Goal: Task Accomplishment & Management: Use online tool/utility

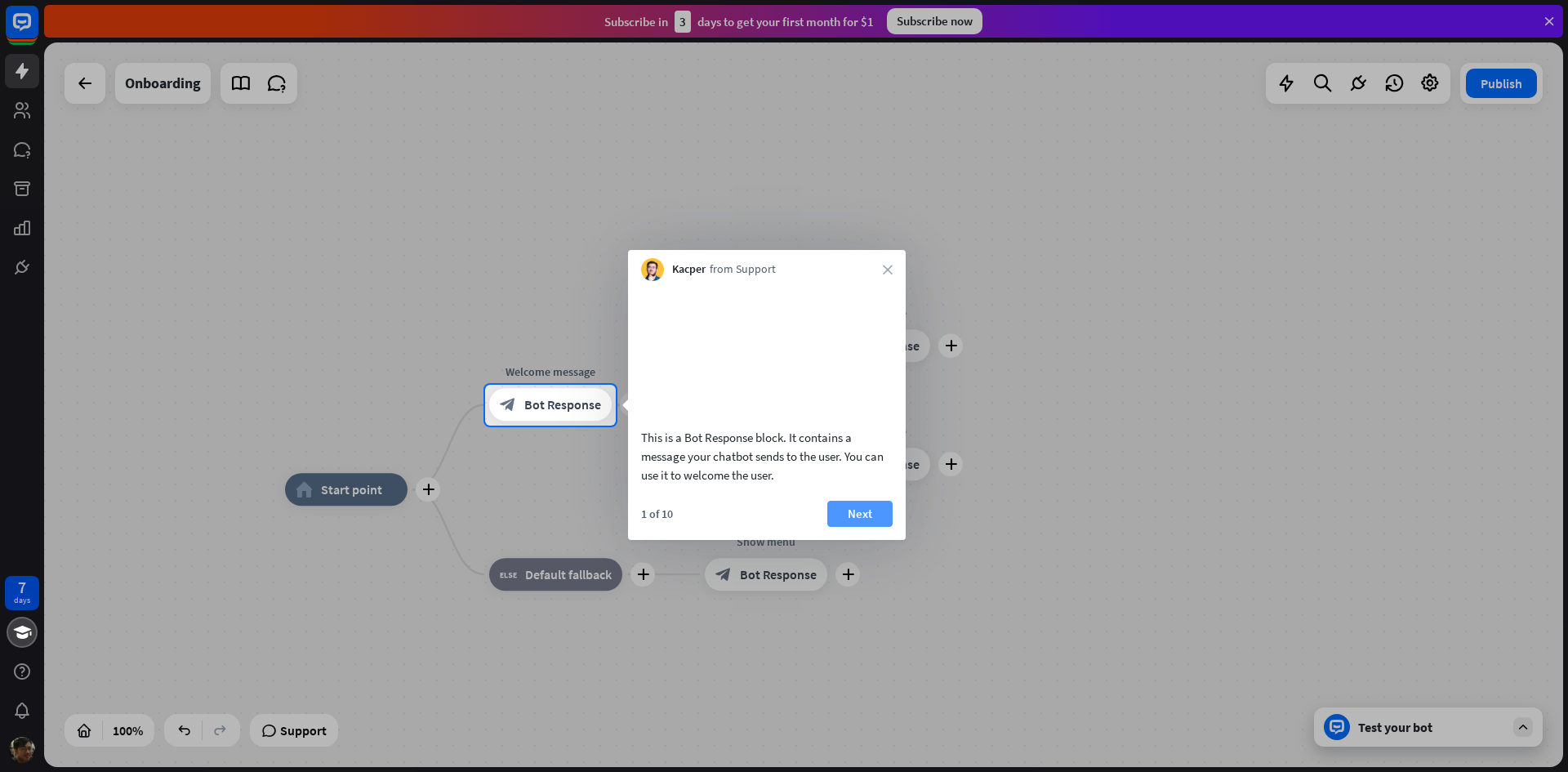
click at [850, 527] on button "Next" at bounding box center [860, 513] width 65 height 26
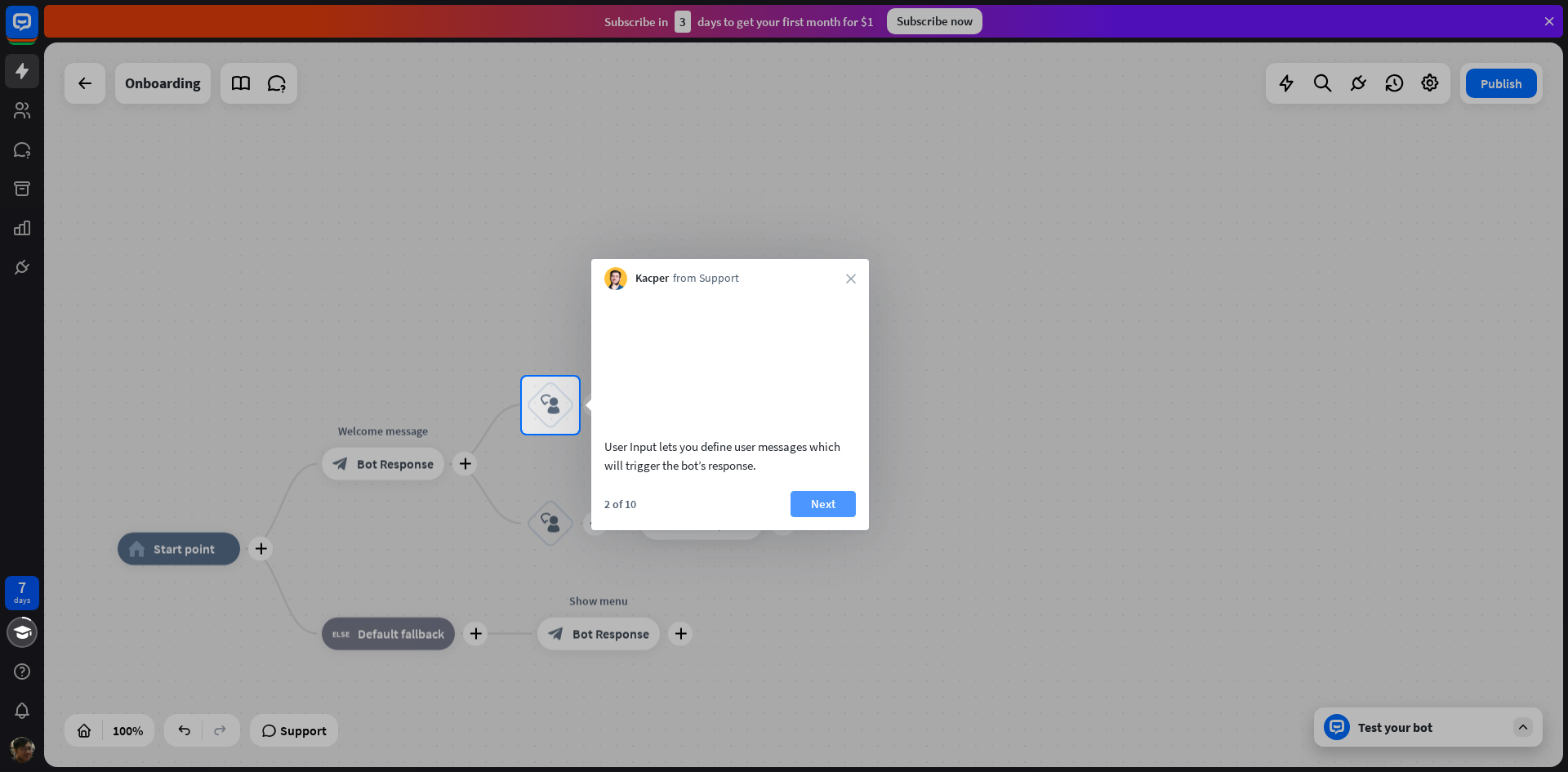
click at [843, 517] on button "Next" at bounding box center [823, 503] width 65 height 26
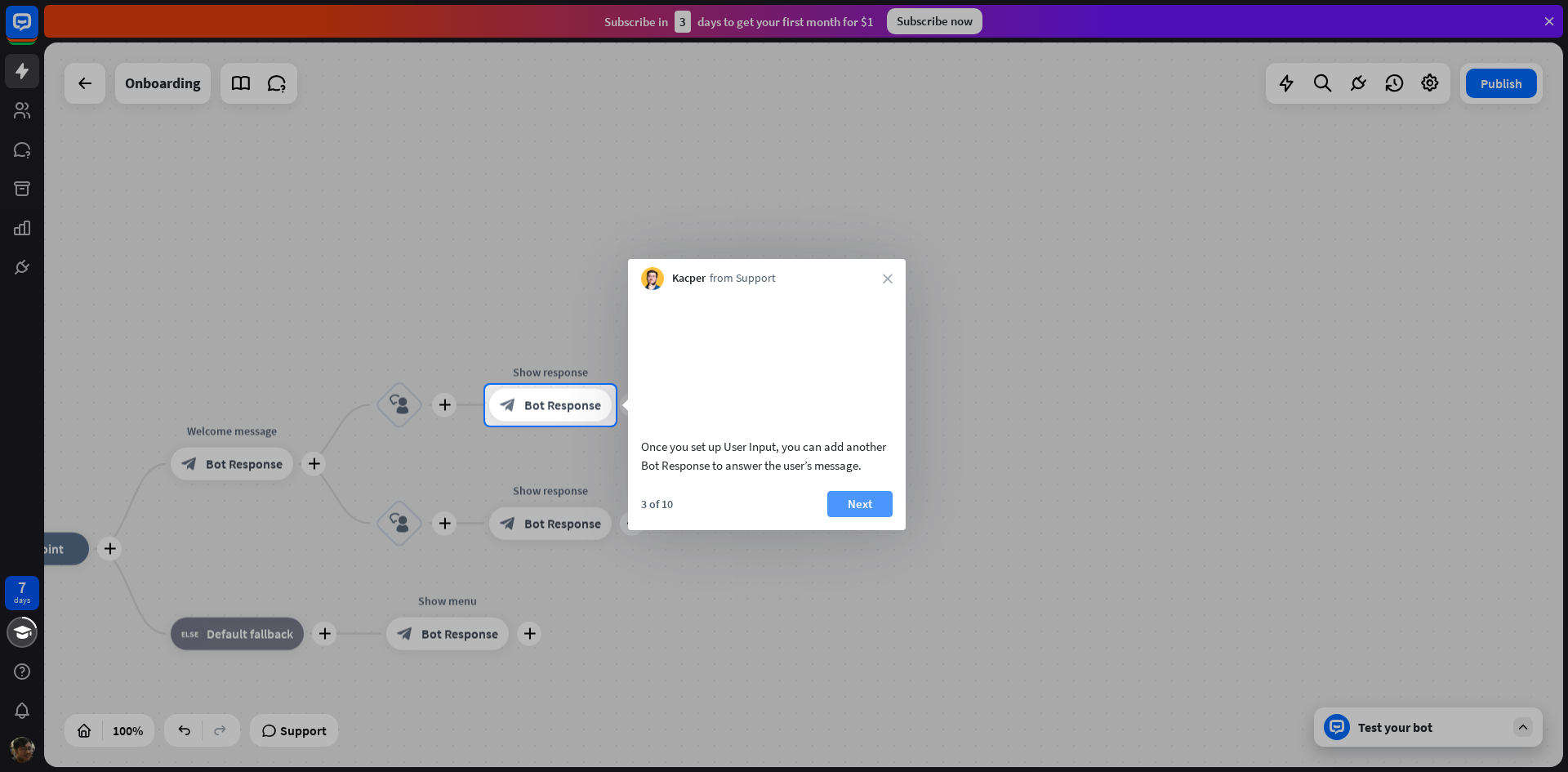
click at [860, 517] on button "Next" at bounding box center [860, 503] width 65 height 26
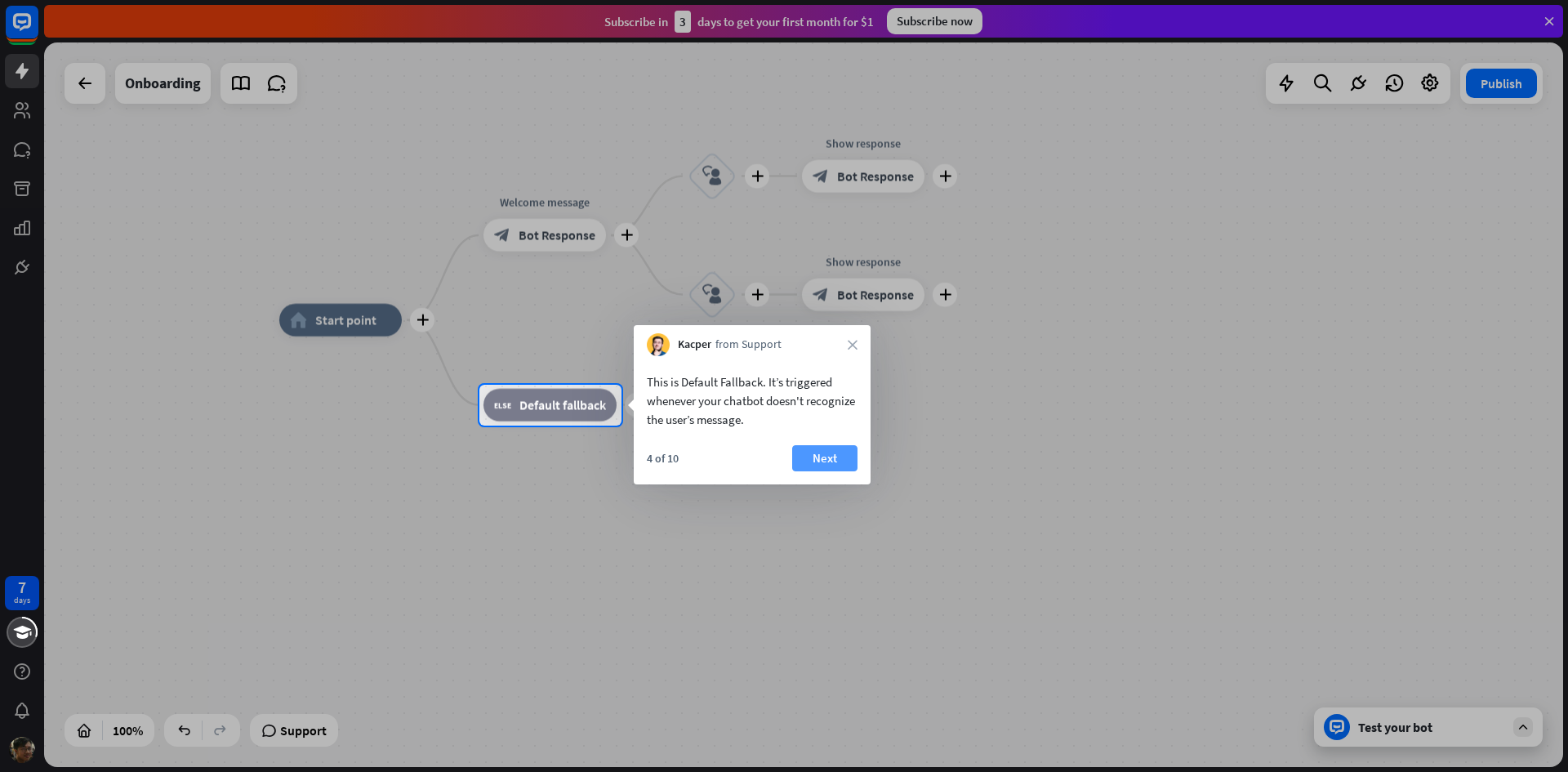
click at [838, 455] on button "Next" at bounding box center [825, 458] width 65 height 26
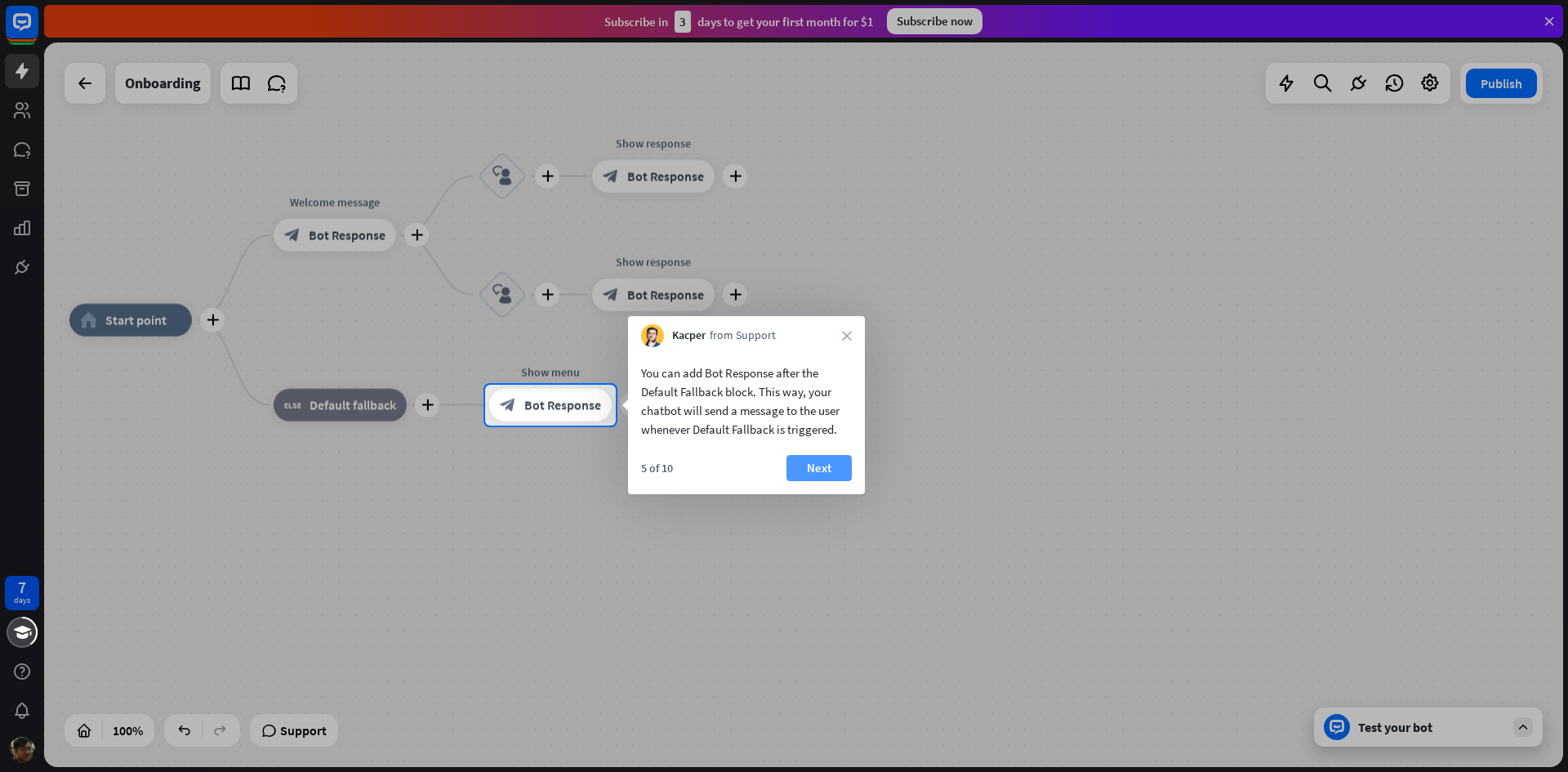
click at [825, 467] on button "Next" at bounding box center [819, 467] width 65 height 26
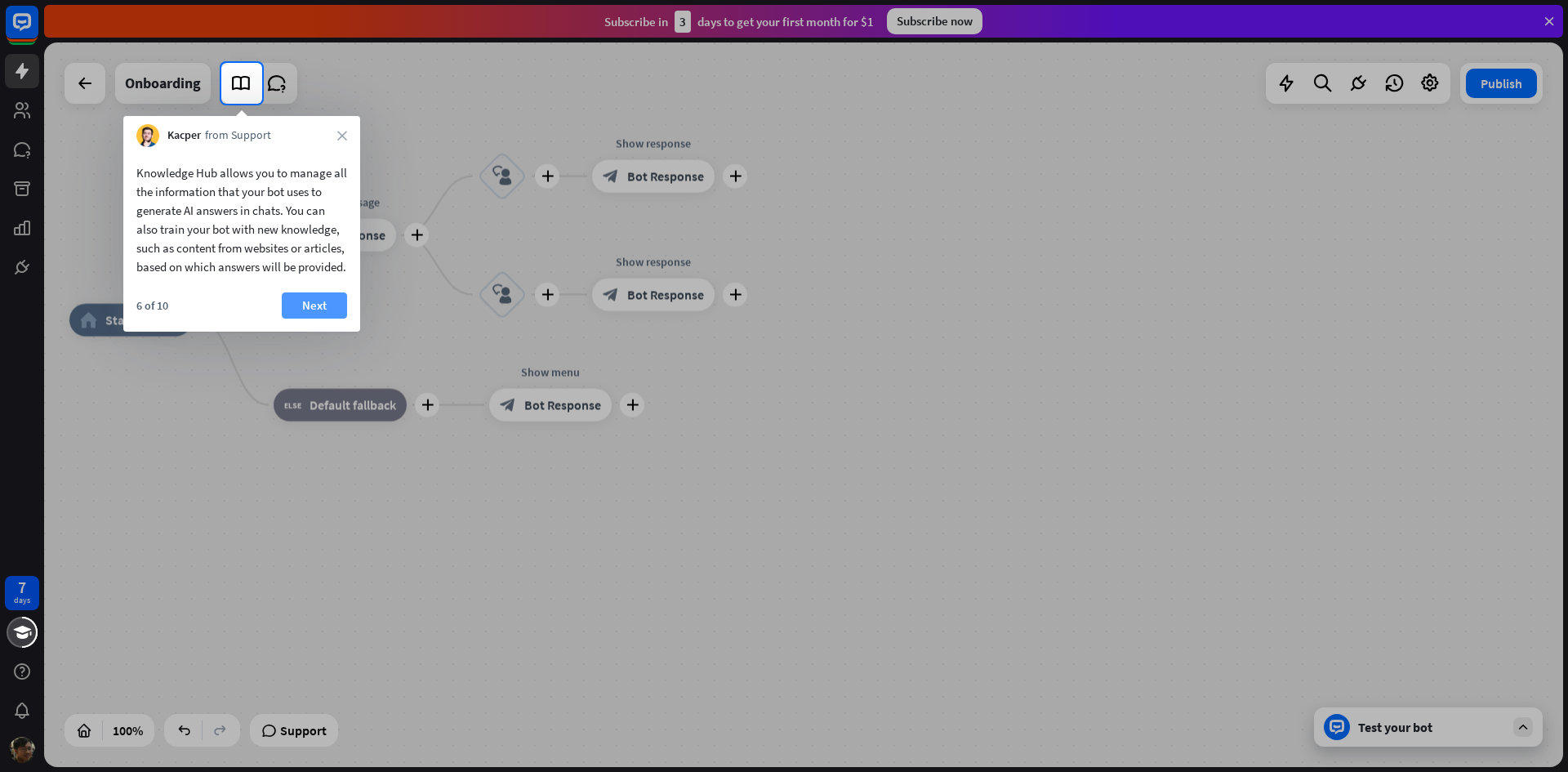
click at [344, 318] on button "Next" at bounding box center [314, 305] width 65 height 26
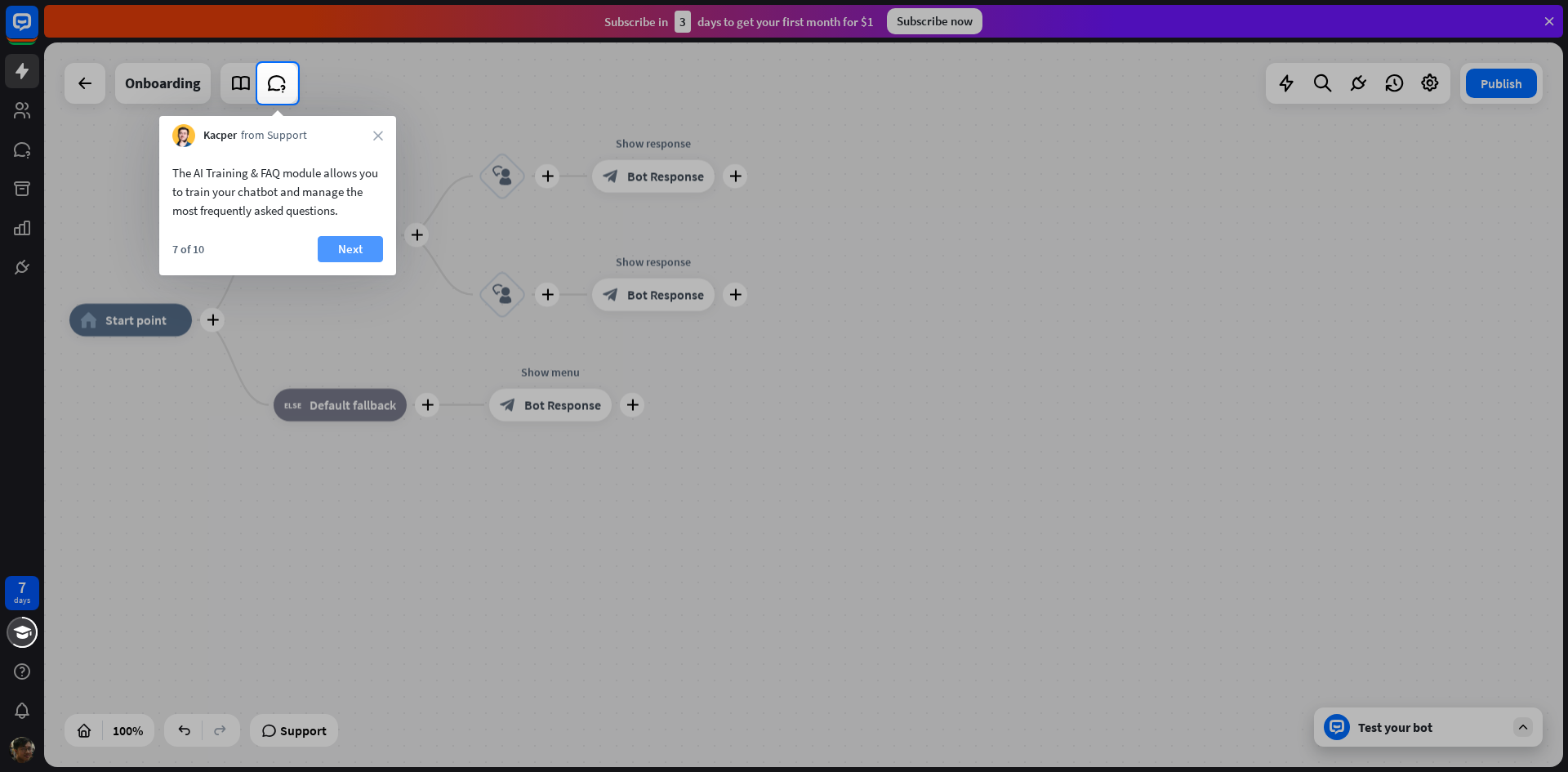
drag, startPoint x: 352, startPoint y: 269, endPoint x: 351, endPoint y: 253, distance: 16.0
click at [352, 266] on div "7 of 10 Next" at bounding box center [277, 255] width 237 height 39
click at [351, 253] on button "Next" at bounding box center [350, 249] width 65 height 26
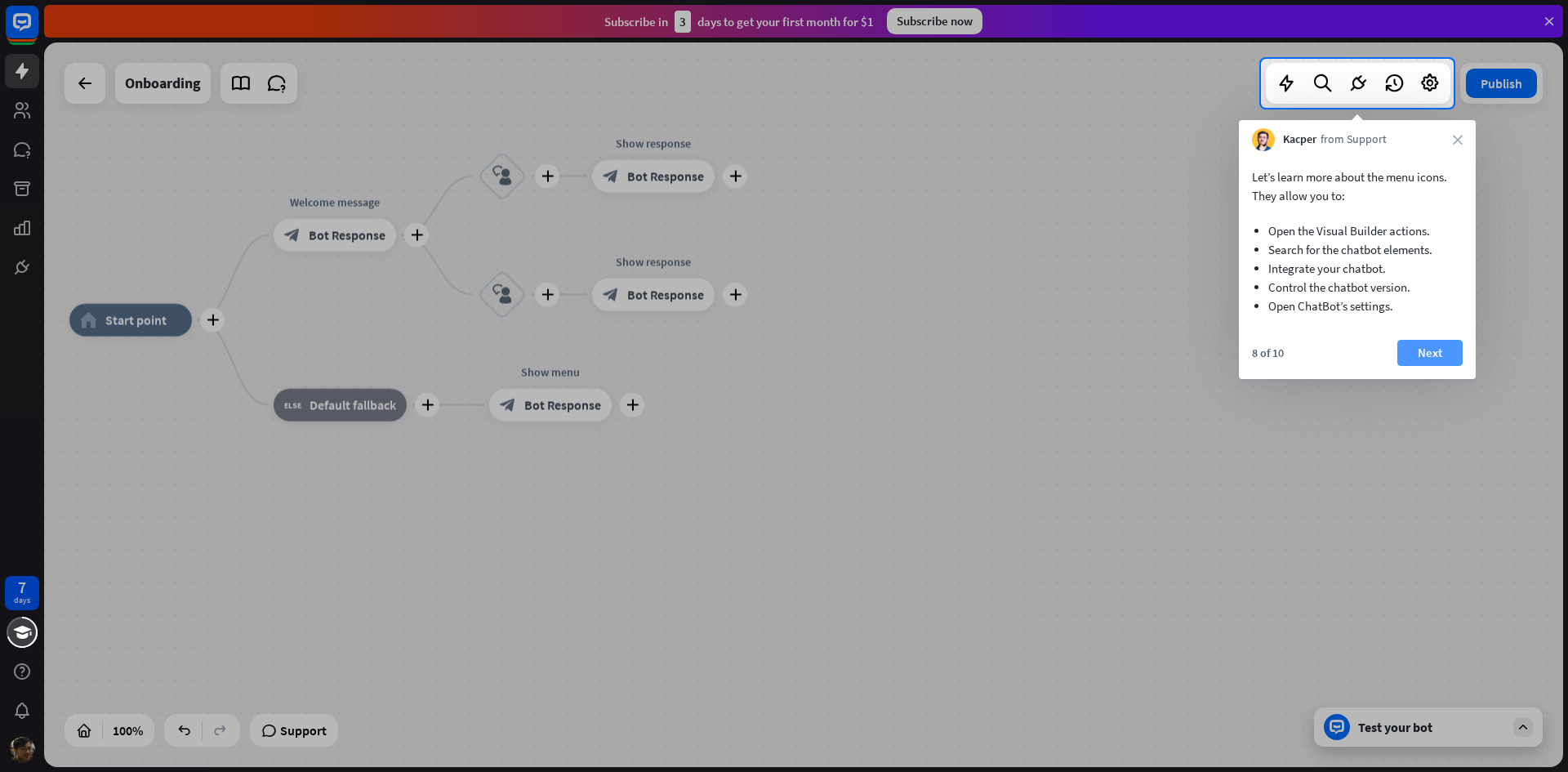
click at [1447, 359] on button "Next" at bounding box center [1430, 353] width 65 height 26
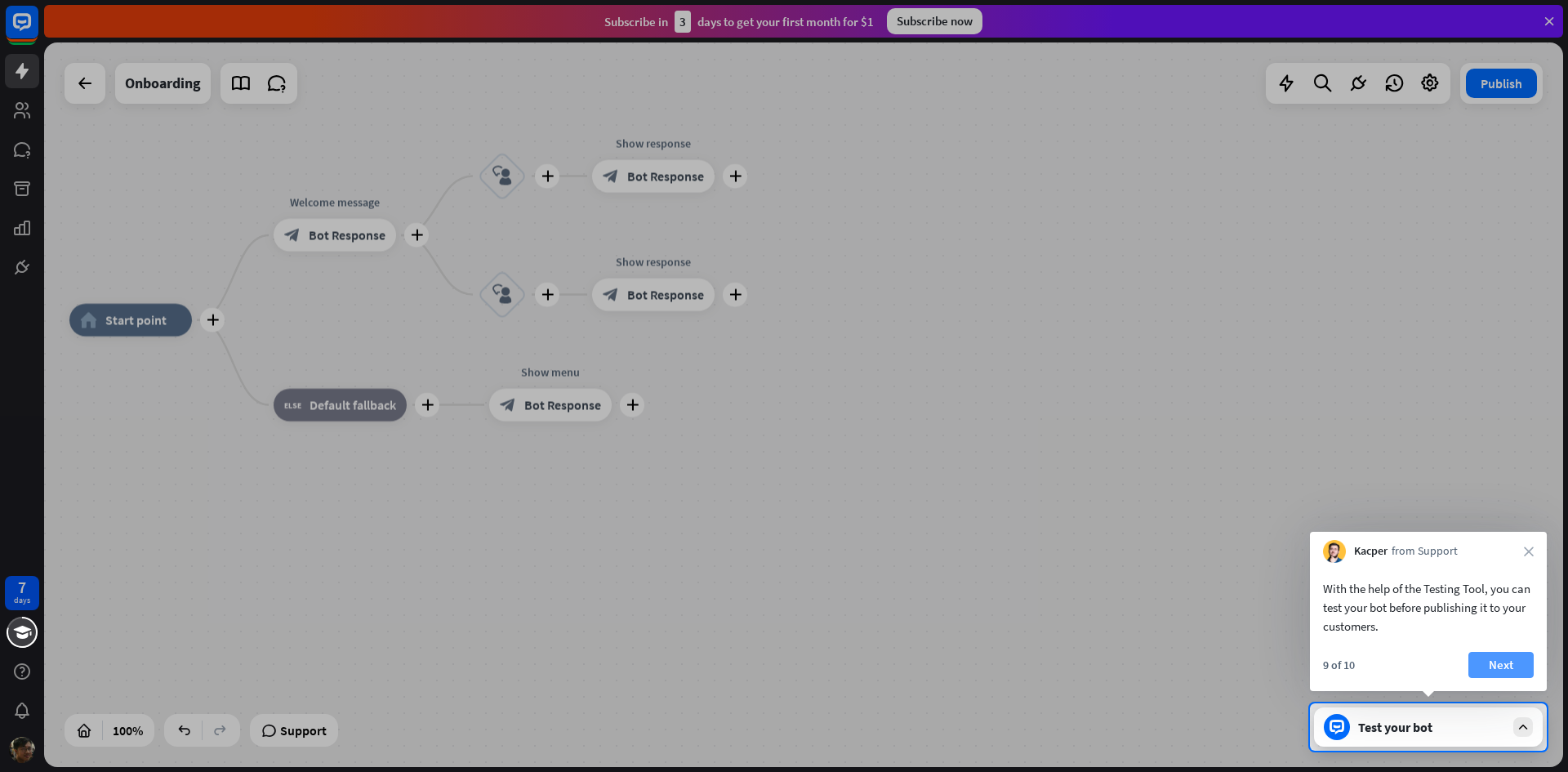
click at [1509, 660] on button "Next" at bounding box center [1501, 664] width 65 height 26
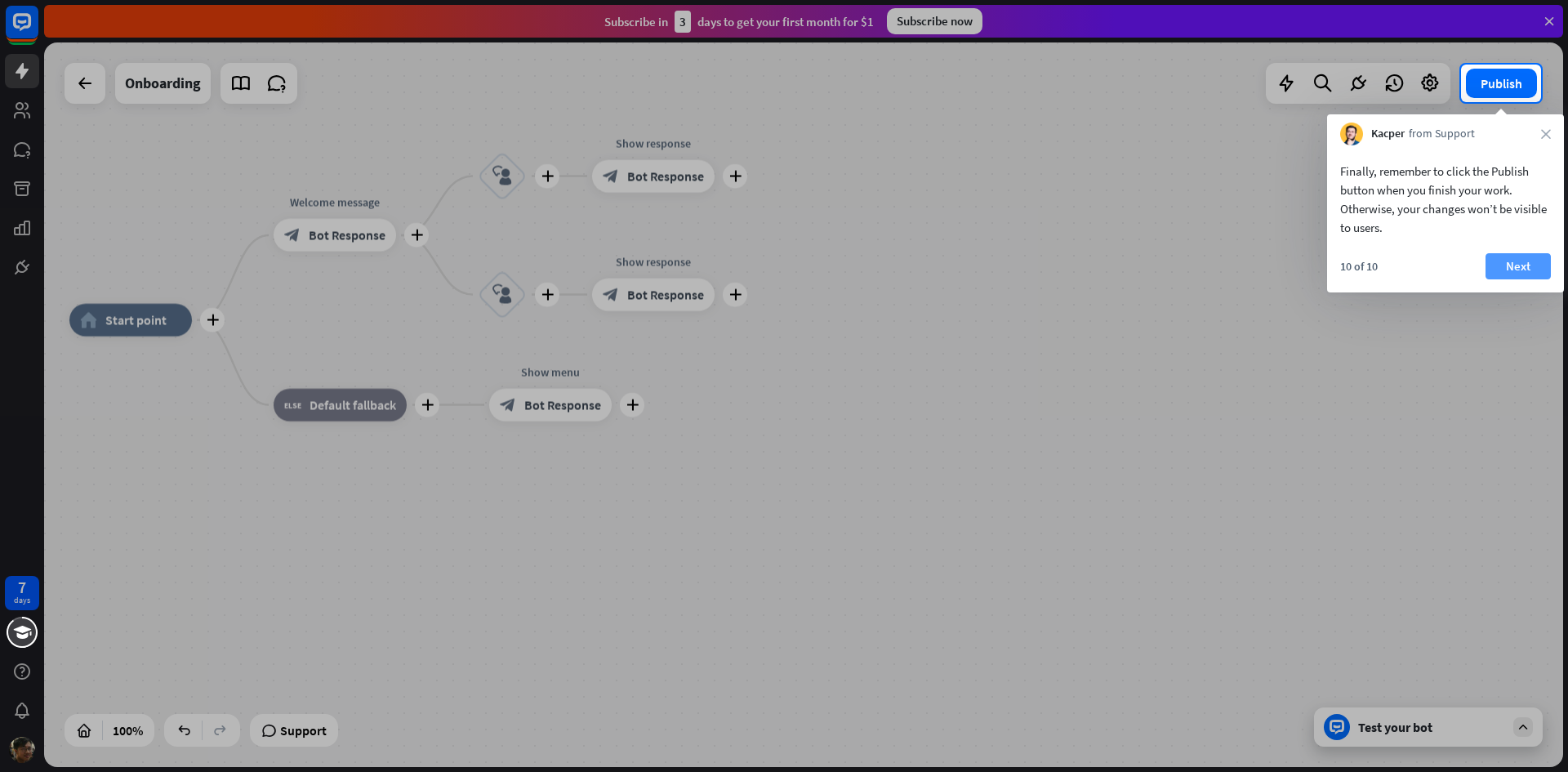
click at [1535, 267] on button "Next" at bounding box center [1518, 265] width 65 height 26
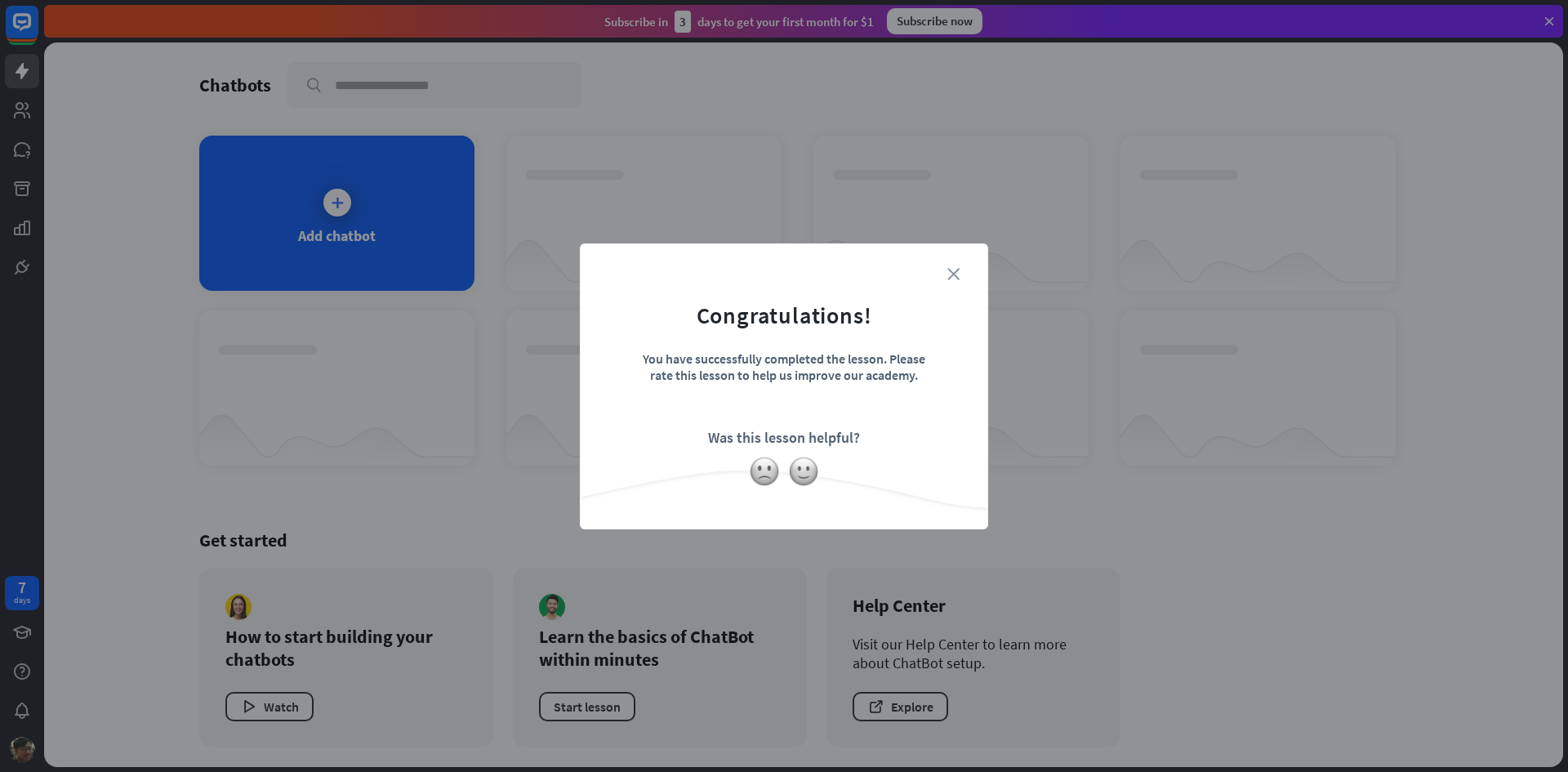
click at [954, 274] on icon "close" at bounding box center [953, 274] width 13 height 13
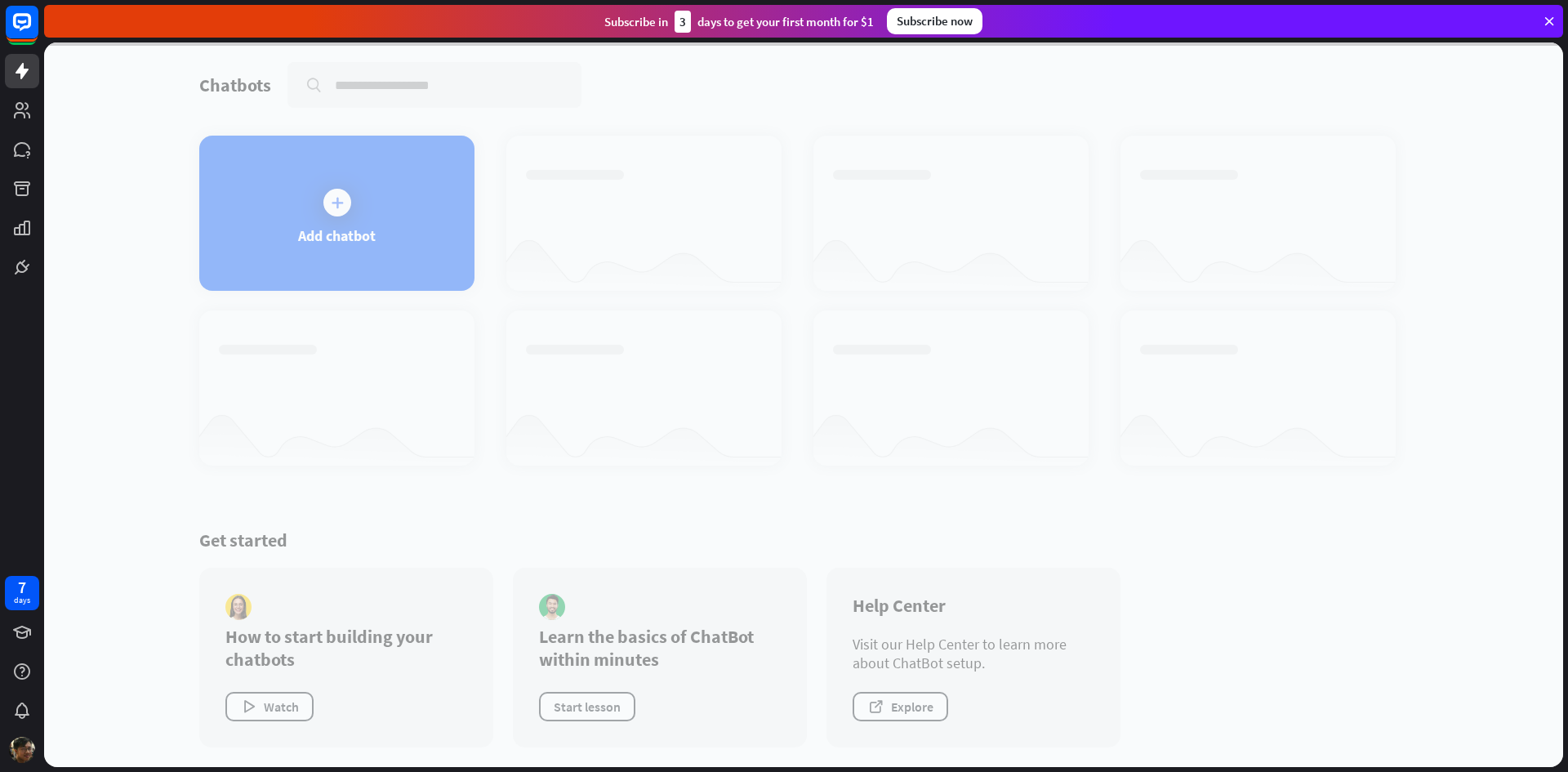
click at [348, 193] on div at bounding box center [804, 404] width 1519 height 724
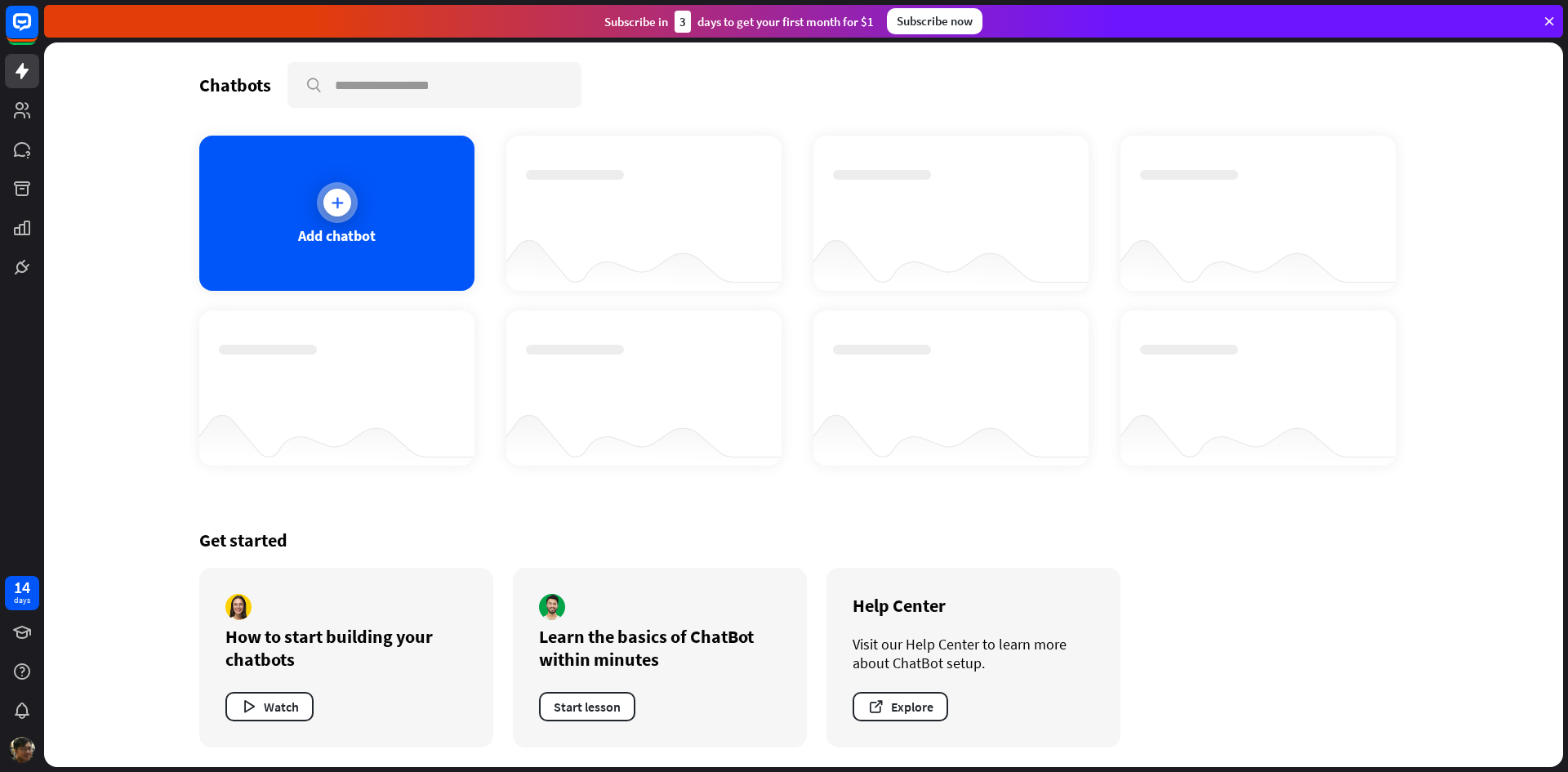
click at [345, 215] on div at bounding box center [337, 202] width 41 height 41
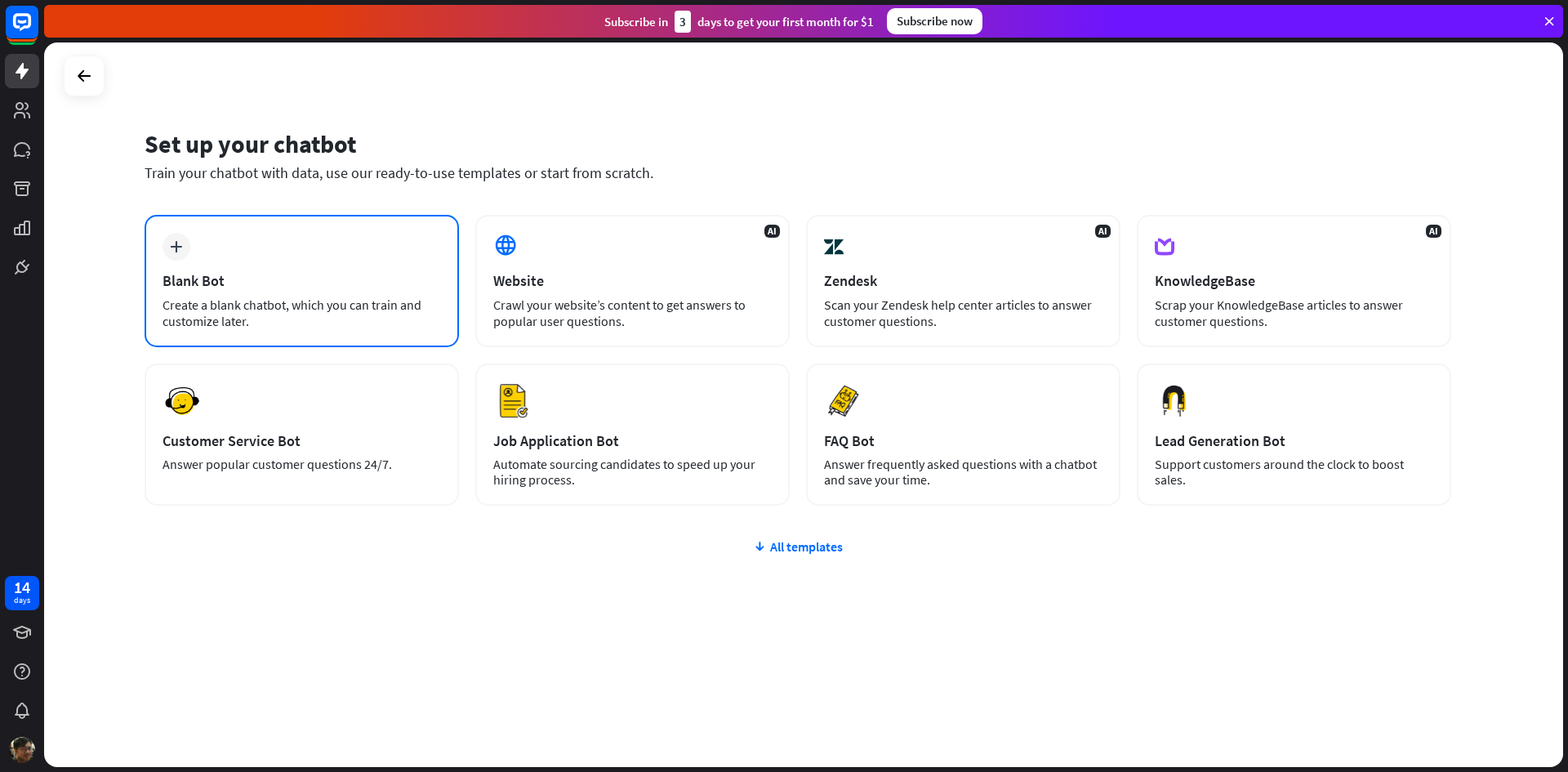
click at [270, 239] on div "plus Blank Bot Create a blank chatbot, which you can train and customize later." at bounding box center [302, 281] width 315 height 132
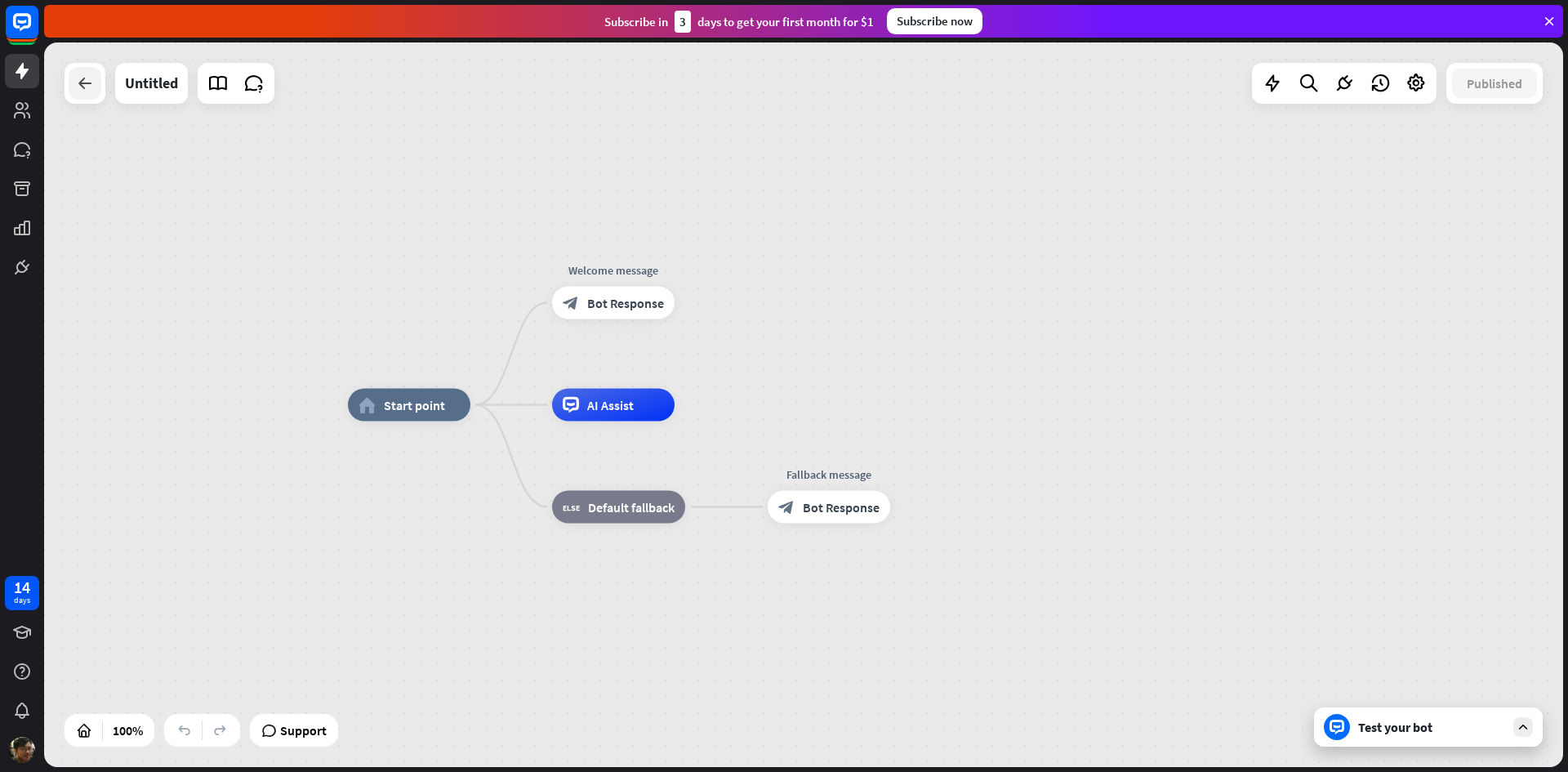
click at [80, 84] on icon at bounding box center [85, 83] width 19 height 19
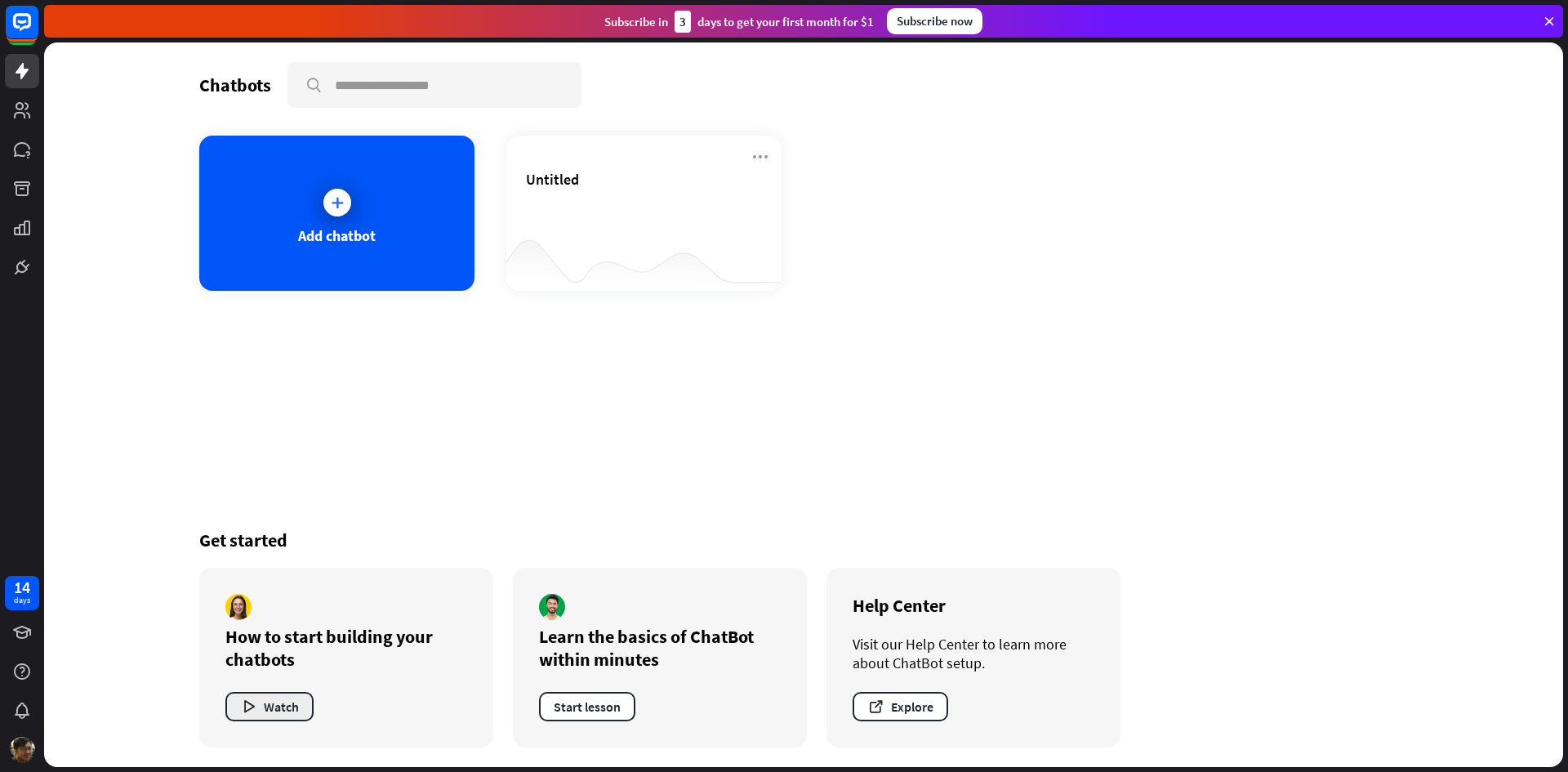
click at [292, 713] on button "Watch" at bounding box center [269, 706] width 88 height 29
